Goal: Find specific page/section

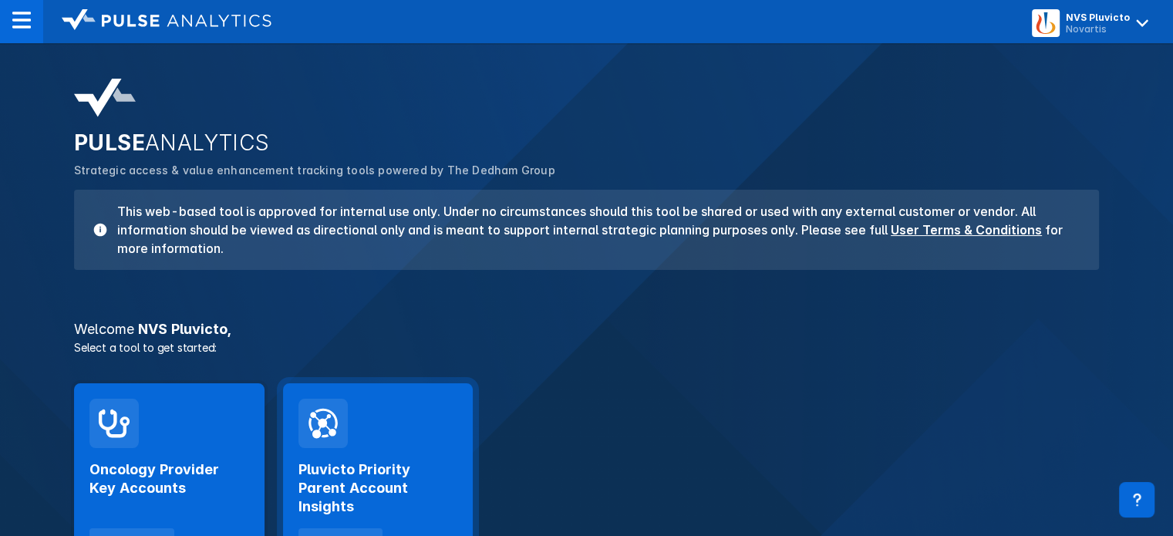
scroll to position [324, 0]
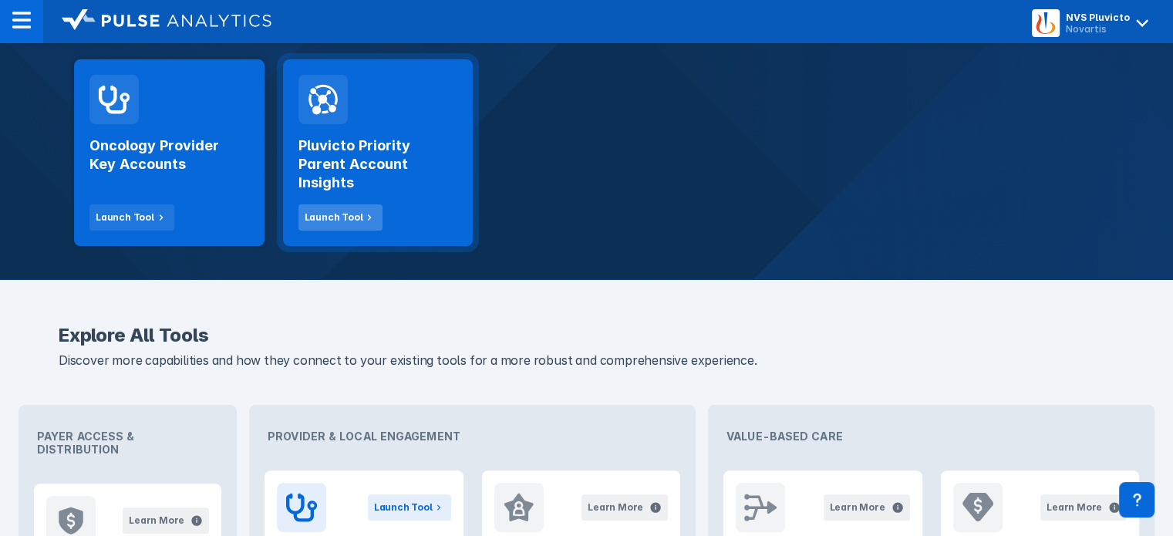
click at [362, 211] on icon at bounding box center [369, 218] width 14 height 14
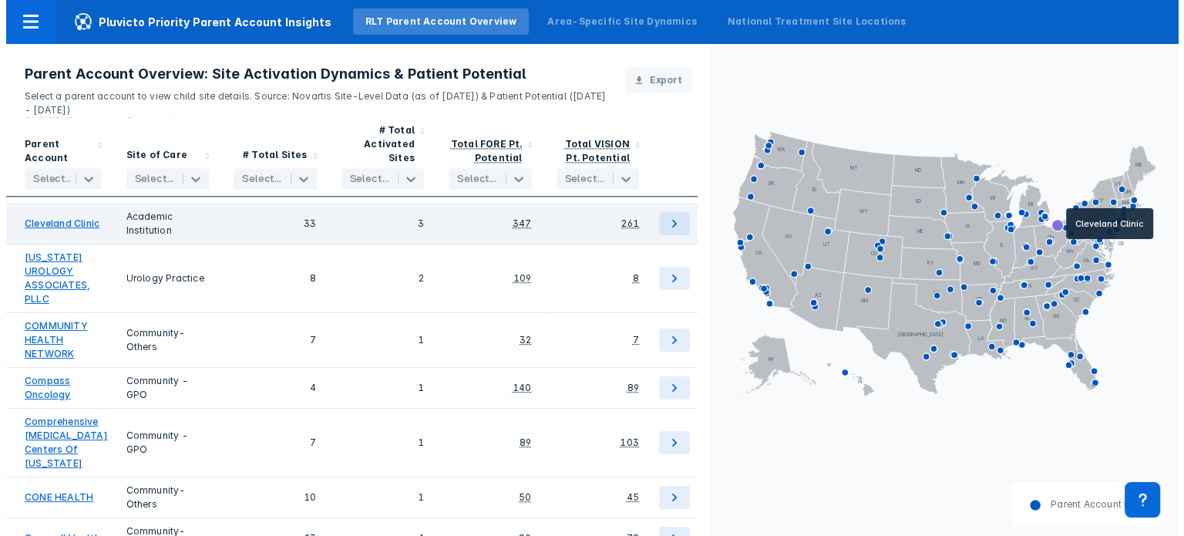
scroll to position [1462, 0]
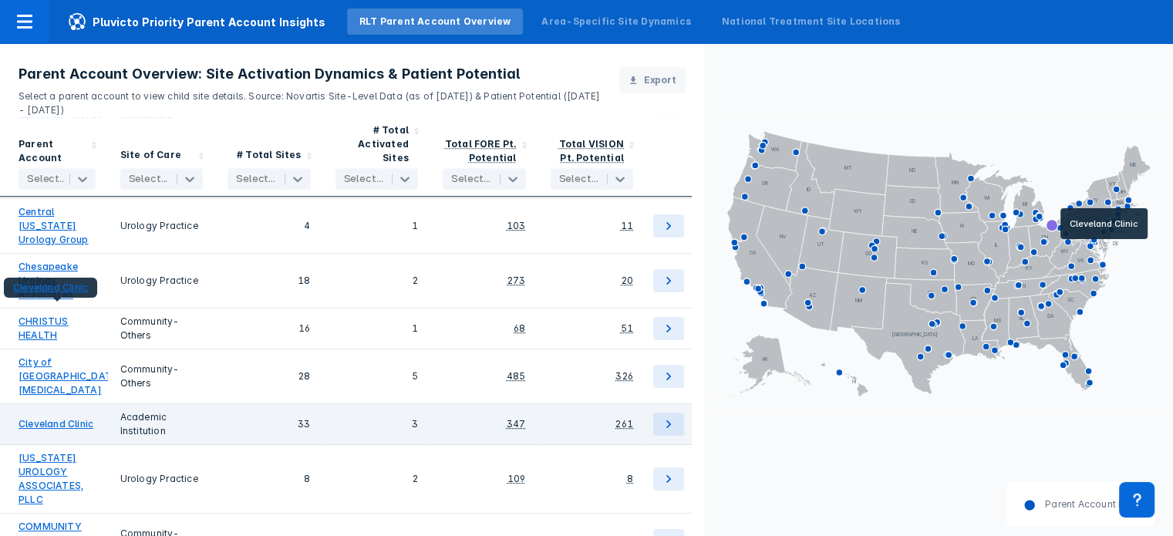
click at [66, 417] on link "Cleveland Clinic" at bounding box center [56, 424] width 75 height 14
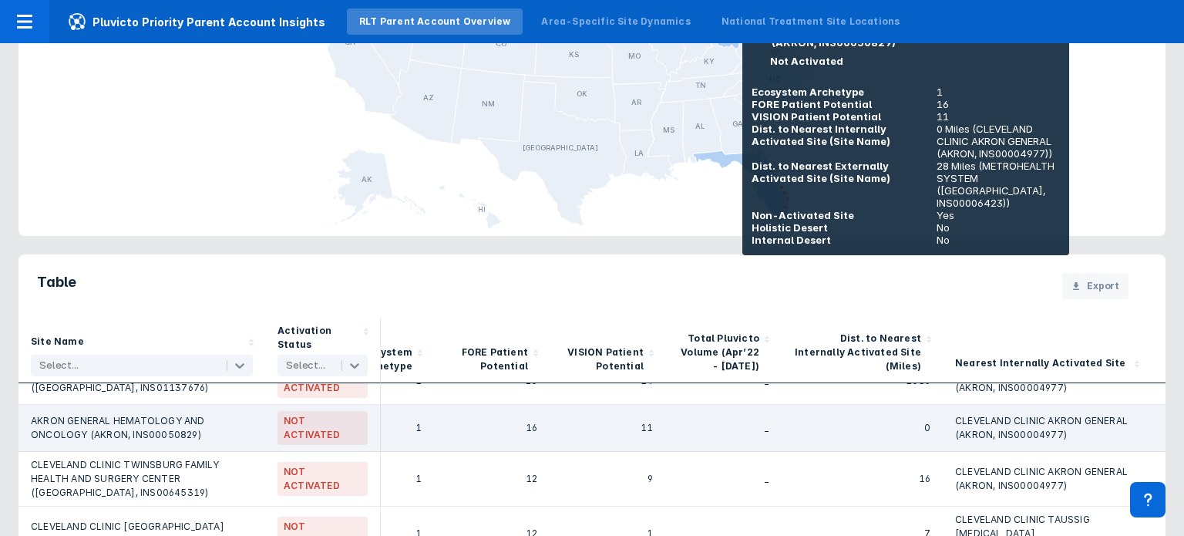
scroll to position [250, 177]
